Goal: Task Accomplishment & Management: Manage account settings

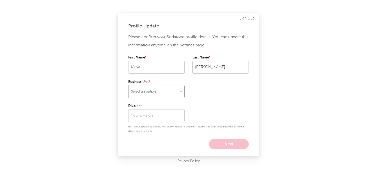
click at [156, 88] on select "Select an option" at bounding box center [156, 91] width 56 height 13
click at [128, 85] on select "Select an option" at bounding box center [156, 91] width 56 height 13
click at [118, 97] on div "Profile Update Please confirm your Sodatone profile details. You can update thi…" at bounding box center [188, 84] width 141 height 143
click at [160, 95] on select at bounding box center [156, 91] width 56 height 13
click at [128, 85] on select at bounding box center [156, 91] width 56 height 13
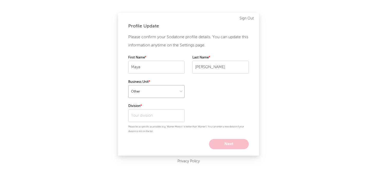
click at [146, 94] on select at bounding box center [156, 91] width 56 height 13
select select "recorded_music"
click at [128, 85] on select at bounding box center [156, 91] width 56 height 13
click at [104, 116] on div "Profile Update Please confirm your Sodatone profile details. You can update thi…" at bounding box center [188, 95] width 377 height 190
click at [150, 114] on input "text" at bounding box center [156, 115] width 56 height 13
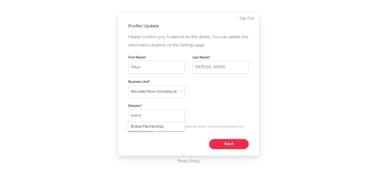
click at [141, 128] on div "Brand Partnership" at bounding box center [156, 126] width 56 height 9
type input "Brand Partnership"
click at [218, 143] on button "Next" at bounding box center [229, 144] width 40 height 10
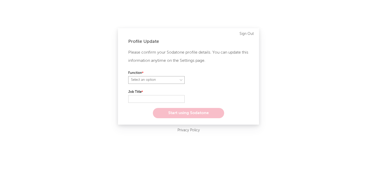
click at [164, 81] on select "Select an option" at bounding box center [156, 80] width 56 height 8
select select "other"
click at [128, 76] on select "Select an option" at bounding box center [156, 80] width 56 height 8
click at [137, 98] on input "text" at bounding box center [156, 99] width 56 height 8
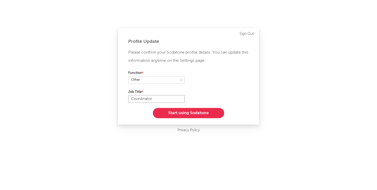
type input "Coordinator"
click at [123, 110] on div "Profile Update Please confirm your Sodatone profile details. You can update thi…" at bounding box center [188, 76] width 141 height 96
click at [162, 113] on button "Start using Sodatone" at bounding box center [188, 113] width 71 height 10
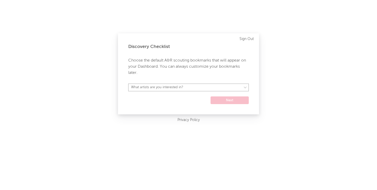
click at [160, 87] on select "What artists are you interested in? Argentina Asia General Australia Austria Be…" at bounding box center [188, 88] width 121 height 8
select select "52"
click at [128, 84] on select "What artists are you interested in? Argentina Asia General Australia Austria Be…" at bounding box center [188, 88] width 121 height 8
click at [152, 87] on select "Argentina Asia General Australia Austria Belgium Benelux Brasil Canada China Co…" at bounding box center [188, 88] width 121 height 8
click at [222, 101] on button "Next" at bounding box center [230, 100] width 38 height 8
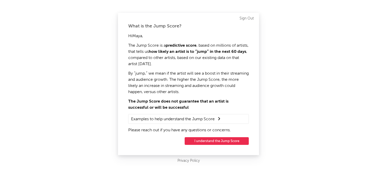
click at [219, 144] on button "I understand the Jump Score" at bounding box center [217, 141] width 64 height 8
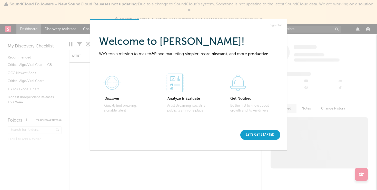
click at [266, 137] on div "Let's get started" at bounding box center [260, 135] width 40 height 10
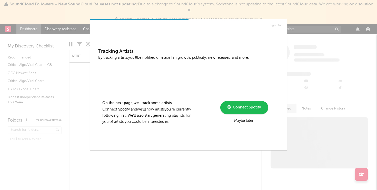
click at [253, 107] on span "Connect Spotify" at bounding box center [246, 108] width 30 height 4
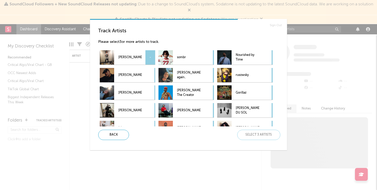
click at [132, 57] on p "[PERSON_NAME]" at bounding box center [130, 58] width 24 height 12
click at [181, 56] on p "sombr" at bounding box center [189, 58] width 24 height 12
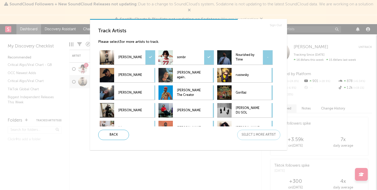
click at [244, 55] on p "Nourished by Time" at bounding box center [248, 58] width 24 height 12
click at [133, 76] on p "[PERSON_NAME]" at bounding box center [130, 75] width 24 height 12
click at [173, 76] on div at bounding box center [165, 75] width 14 height 14
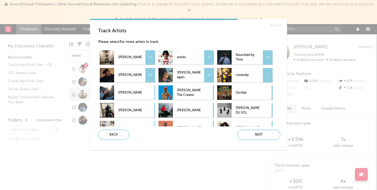
click at [235, 74] on div "rusowsky -" at bounding box center [238, 75] width 42 height 14
click at [181, 89] on p "[PERSON_NAME], The Creator" at bounding box center [189, 93] width 24 height 12
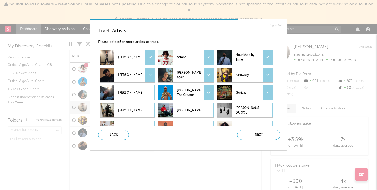
click at [237, 89] on p "Gorillaz" at bounding box center [248, 93] width 24 height 12
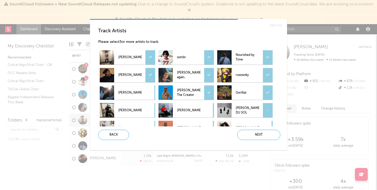
click at [235, 107] on div "[PERSON_NAME] DU SOL -" at bounding box center [238, 110] width 42 height 14
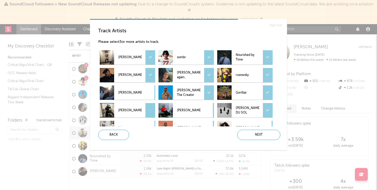
click at [133, 109] on p "[PERSON_NAME]" at bounding box center [130, 111] width 24 height 12
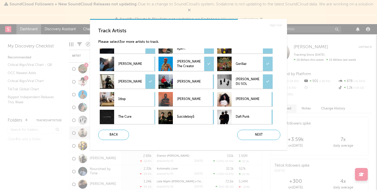
scroll to position [32, 0]
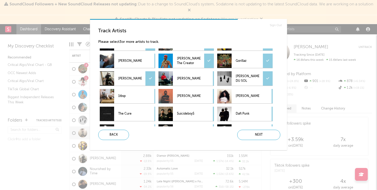
click at [243, 78] on p "[PERSON_NAME] DU SOL" at bounding box center [248, 79] width 24 height 12
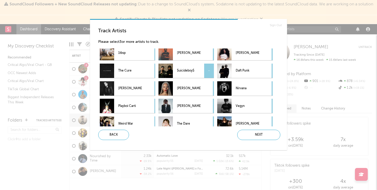
scroll to position [84, 0]
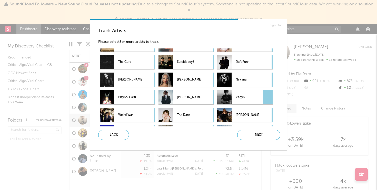
click at [239, 99] on p "Vegyn" at bounding box center [248, 98] width 24 height 12
click at [227, 58] on div at bounding box center [224, 62] width 14 height 14
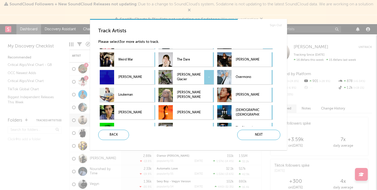
scroll to position [140, 0]
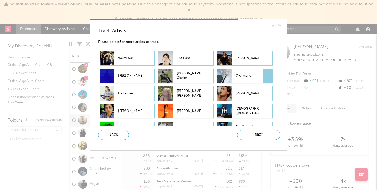
click at [231, 73] on div at bounding box center [224, 76] width 14 height 14
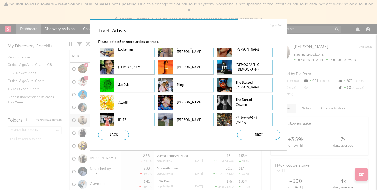
scroll to position [187, 0]
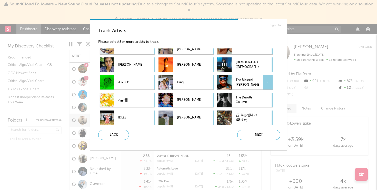
click at [226, 84] on div at bounding box center [224, 82] width 14 height 14
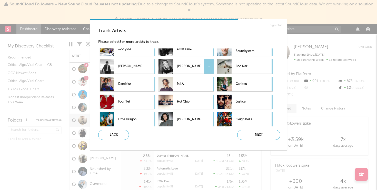
scroll to position [380, 0]
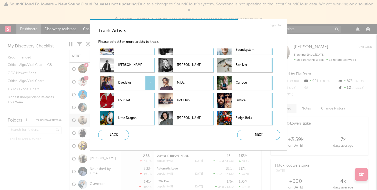
click at [130, 80] on p "Daedelus" at bounding box center [130, 83] width 24 height 12
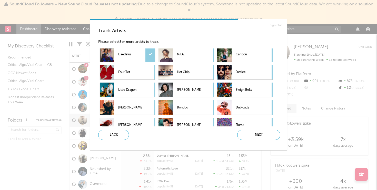
scroll to position [416, 0]
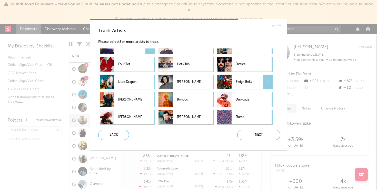
click at [230, 76] on div at bounding box center [224, 82] width 14 height 14
click at [117, 99] on div "[PERSON_NAME] -" at bounding box center [121, 99] width 42 height 14
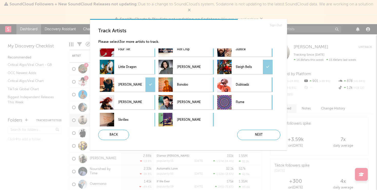
scroll to position [434, 0]
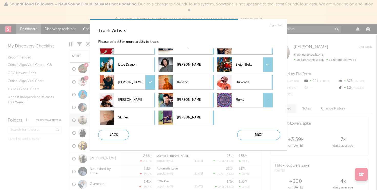
click at [230, 104] on div at bounding box center [224, 100] width 14 height 14
click at [245, 134] on div "Next" at bounding box center [258, 135] width 43 height 10
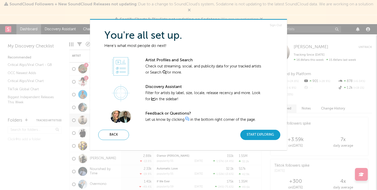
click at [252, 134] on div "Start Exploring" at bounding box center [260, 135] width 40 height 10
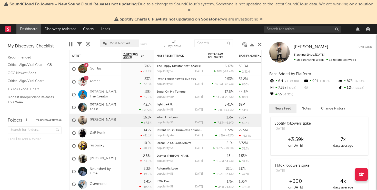
click at [191, 10] on icon at bounding box center [189, 10] width 3 height 4
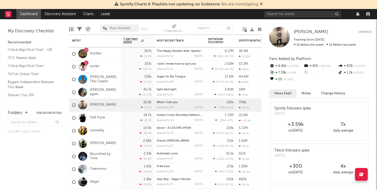
click at [218, 13] on nav "Dashboard Discovery Assistant Charts Leads" at bounding box center [188, 14] width 377 height 10
click at [84, 54] on div at bounding box center [82, 53] width 9 height 9
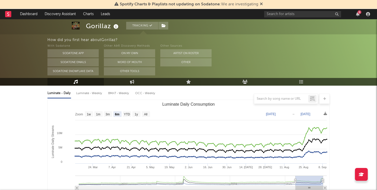
scroll to position [56, 0]
click at [144, 115] on text "All" at bounding box center [145, 115] width 3 height 4
select select "All"
type input "[DATE]"
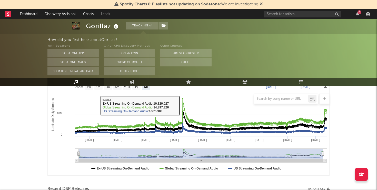
scroll to position [71, 0]
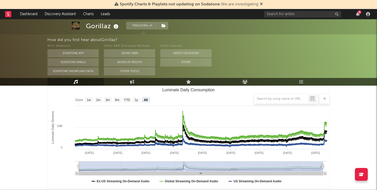
click at [140, 99] on div at bounding box center [188, 99] width 282 height 10
click at [136, 99] on div at bounding box center [188, 99] width 282 height 10
click at [135, 101] on div at bounding box center [188, 99] width 282 height 10
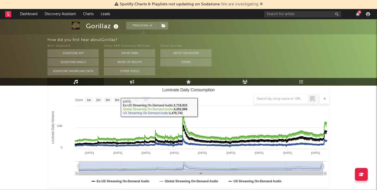
click at [119, 92] on rect "Luminate Daily Consumption" at bounding box center [189, 137] width 282 height 103
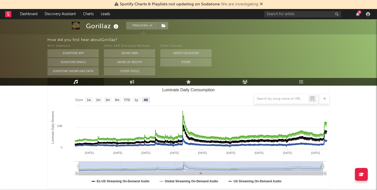
click at [126, 100] on div at bounding box center [188, 99] width 282 height 10
click at [134, 97] on div at bounding box center [188, 99] width 282 height 10
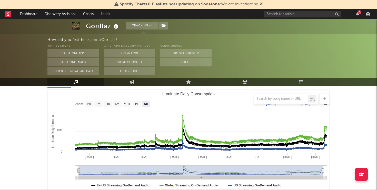
scroll to position [65, 0]
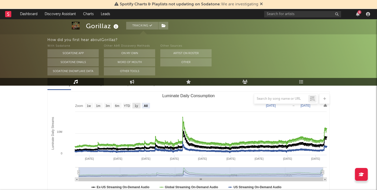
click at [135, 107] on text "1y" at bounding box center [136, 106] width 3 height 4
select select "1y"
type input "[DATE]"
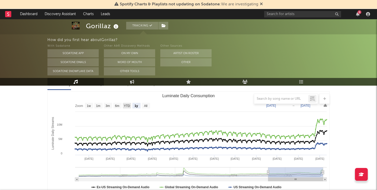
click at [127, 106] on text "YTD" at bounding box center [127, 106] width 6 height 4
select select "YTD"
type input "[DATE]"
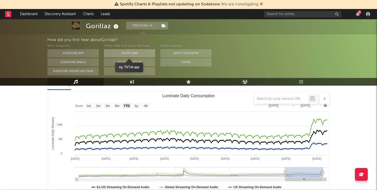
click at [121, 54] on button "On My Own" at bounding box center [129, 53] width 51 height 8
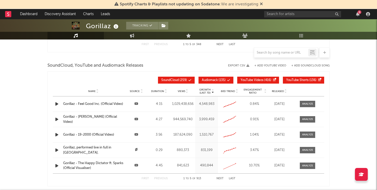
scroll to position [567, 0]
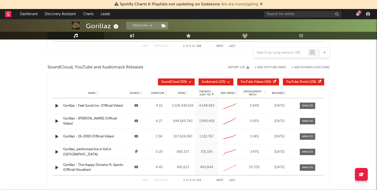
click at [184, 82] on span "SoundCloud ( 259 )" at bounding box center [174, 82] width 26 height 3
click at [189, 80] on button "SoundCloud ( 259 )" at bounding box center [176, 81] width 37 height 7
click at [188, 82] on icon at bounding box center [189, 82] width 3 height 3
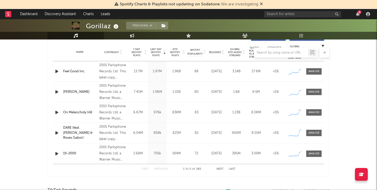
scroll to position [180, 0]
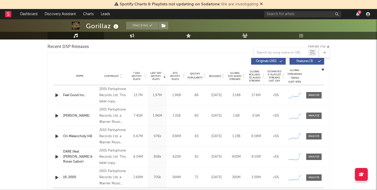
click at [261, 3] on icon at bounding box center [261, 4] width 3 height 4
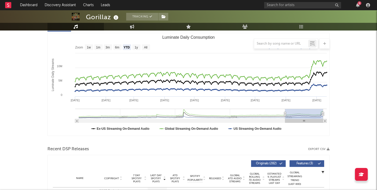
scroll to position [0, 0]
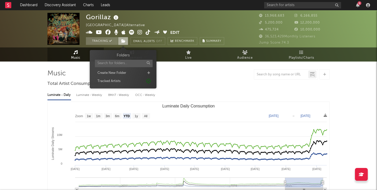
click at [122, 39] on icon at bounding box center [123, 41] width 4 height 4
click at [368, 5] on icon "button" at bounding box center [368, 5] width 4 height 4
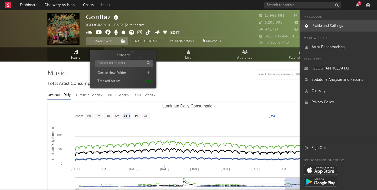
click at [323, 26] on link "Profile and Settings" at bounding box center [338, 25] width 77 height 11
select select "recorded_music"
select select "other"
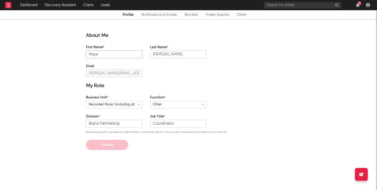
click at [109, 55] on input "Maya" at bounding box center [114, 55] width 56 height 8
type input "maya"
click at [155, 55] on input "[PERSON_NAME]" at bounding box center [178, 55] width 56 height 8
type input "[PERSON_NAME]"
click at [131, 82] on div "About Me First Name [PERSON_NAME] Last Name [PERSON_NAME] Email [PERSON_NAME][E…" at bounding box center [188, 84] width 213 height 131
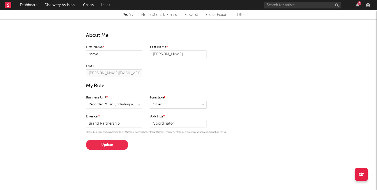
click at [159, 104] on select at bounding box center [178, 105] width 56 height 8
click at [150, 101] on select at bounding box center [178, 105] width 56 height 8
click at [110, 144] on button "Update" at bounding box center [107, 145] width 42 height 10
click at [159, 13] on link "Notifications & Emails" at bounding box center [158, 15] width 35 height 6
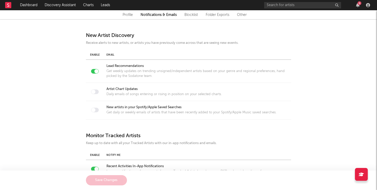
click at [95, 70] on div at bounding box center [96, 71] width 4 height 4
checkbox input "false"
click at [70, 91] on div "New Artist Discovery Receive alerts to new artists, or artists you have previou…" at bounding box center [188, 174] width 377 height 310
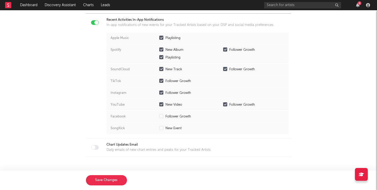
scroll to position [154, 0]
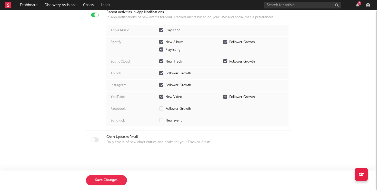
click at [102, 181] on button "Save Changes" at bounding box center [106, 180] width 41 height 10
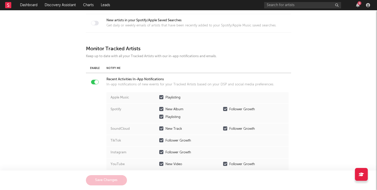
scroll to position [0, 0]
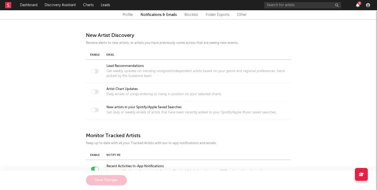
click at [359, 5] on icon "button" at bounding box center [358, 5] width 4 height 4
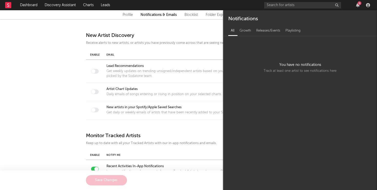
click at [358, 3] on div "6" at bounding box center [359, 3] width 4 height 4
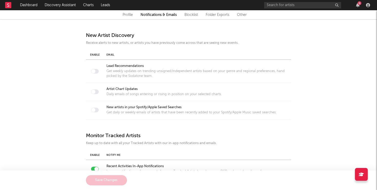
click at [358, 3] on div "6" at bounding box center [359, 3] width 4 height 4
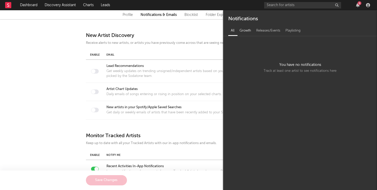
click at [246, 34] on div "Growth" at bounding box center [245, 30] width 17 height 9
click at [270, 33] on div "Releases/Events" at bounding box center [268, 30] width 29 height 9
click at [289, 33] on div "Playlisting" at bounding box center [293, 30] width 20 height 9
click at [231, 30] on div "All" at bounding box center [232, 30] width 9 height 9
click at [367, 7] on icon "button" at bounding box center [368, 5] width 4 height 4
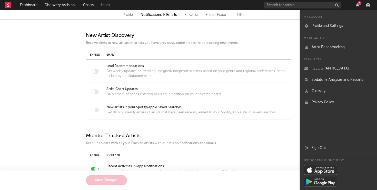
click at [317, 171] on icon at bounding box center [320, 169] width 33 height 9
